Goal: Check status: Check status

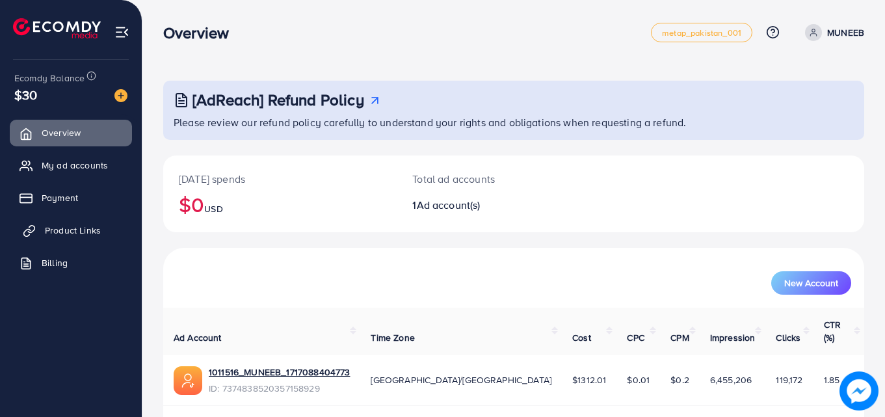
click at [79, 237] on span "Product Links" at bounding box center [73, 230] width 56 height 13
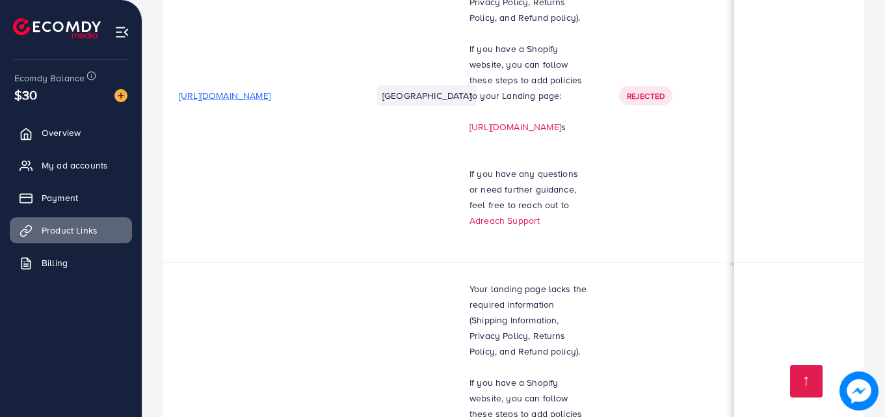
scroll to position [5215, 0]
drag, startPoint x: 494, startPoint y: 264, endPoint x: 549, endPoint y: 316, distance: 75.9
copy p "This product can not be approved mobiles falls under the prohibited product cat…"
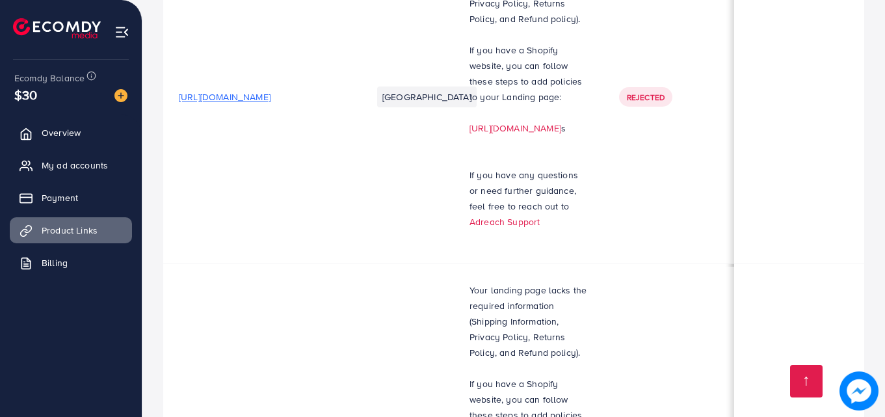
drag, startPoint x: 683, startPoint y: 296, endPoint x: 736, endPoint y: 289, distance: 53.2
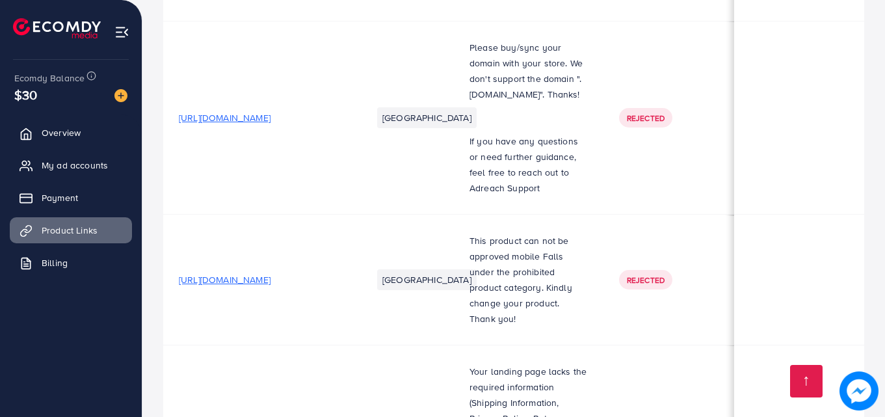
scroll to position [4795, 0]
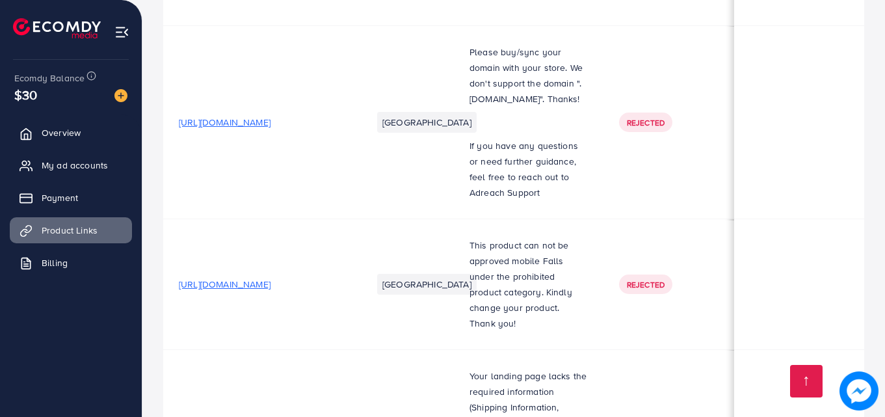
drag, startPoint x: 695, startPoint y: 119, endPoint x: 753, endPoint y: 127, distance: 58.4
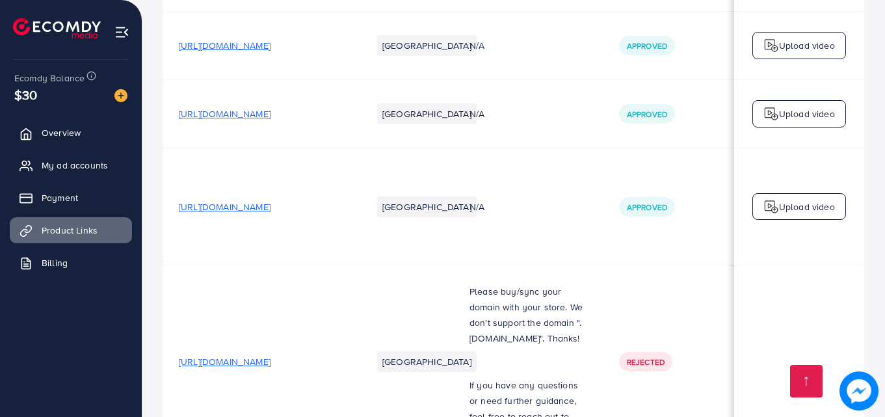
scroll to position [4524, 0]
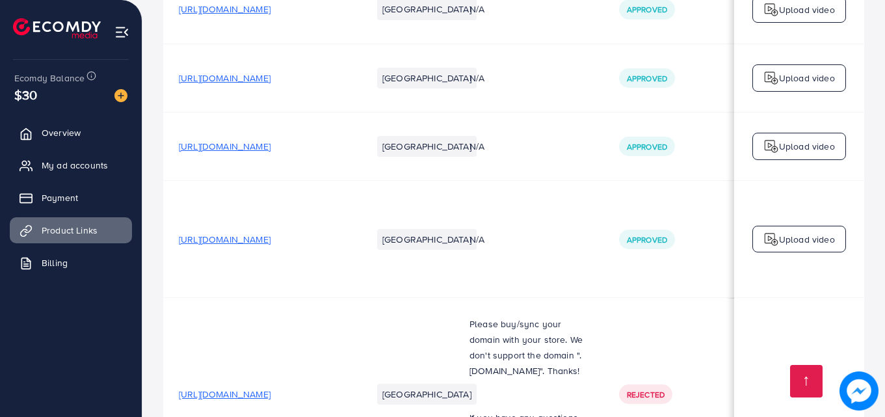
drag, startPoint x: 692, startPoint y: 91, endPoint x: 757, endPoint y: 107, distance: 66.8
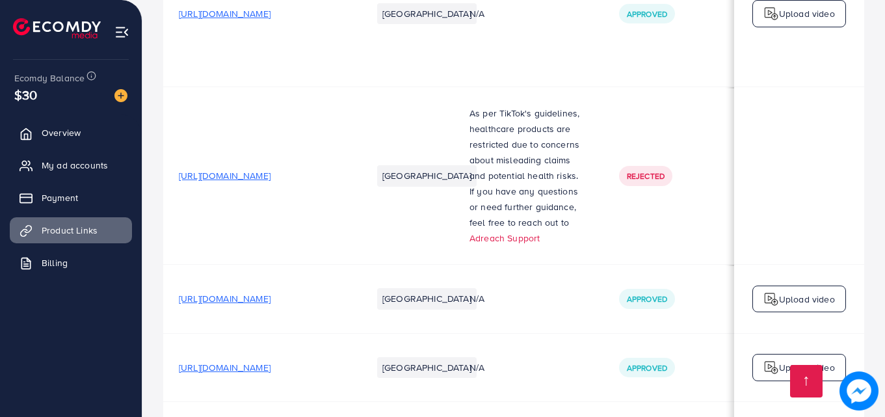
scroll to position [4227, 0]
